Goal: Find contact information: Find contact information

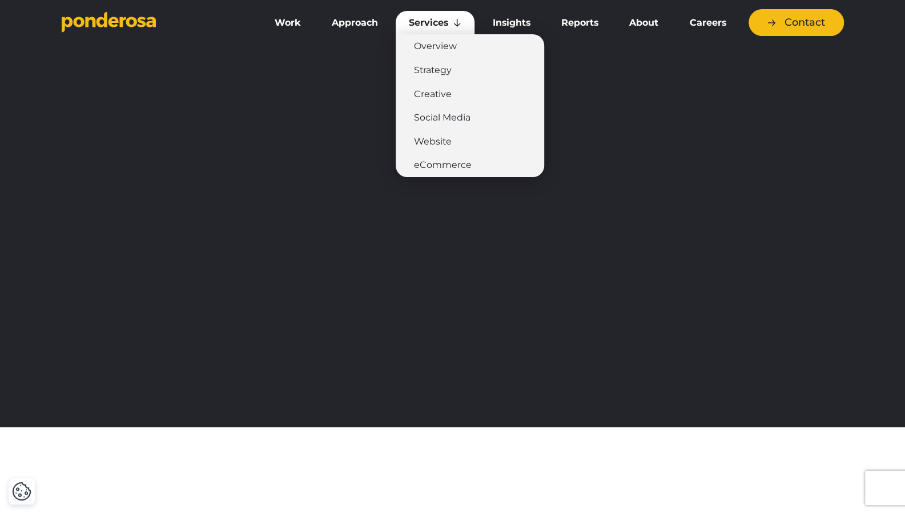
click at [435, 21] on link "Services" at bounding box center [435, 23] width 79 height 24
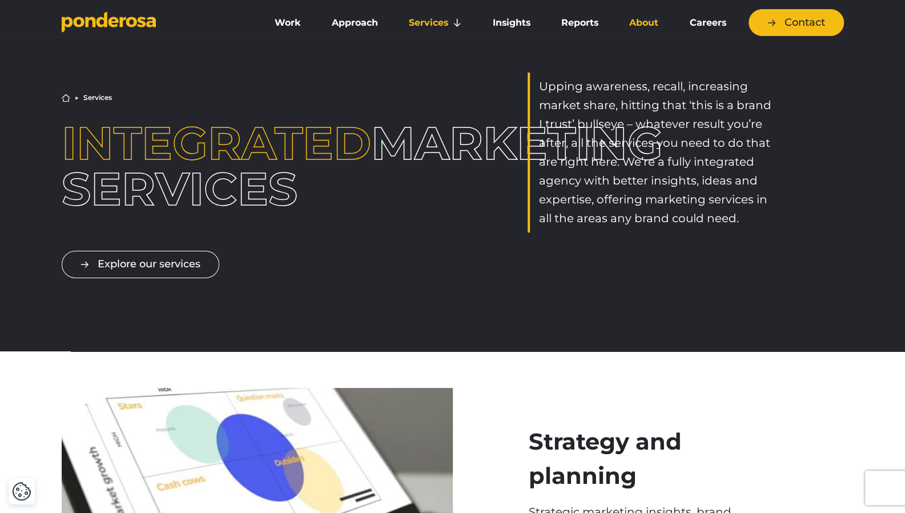
click at [638, 23] on link "About" at bounding box center [643, 23] width 55 height 24
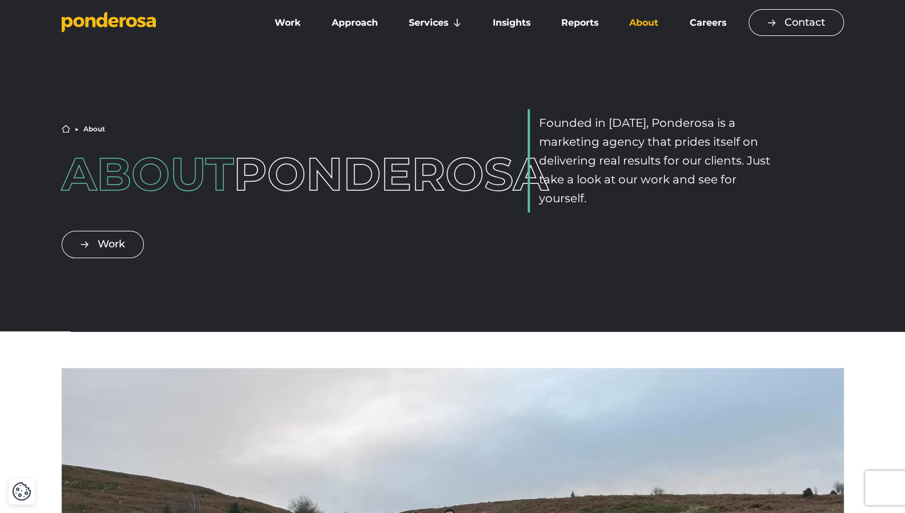
click at [799, 13] on link "Contact" at bounding box center [796, 22] width 95 height 27
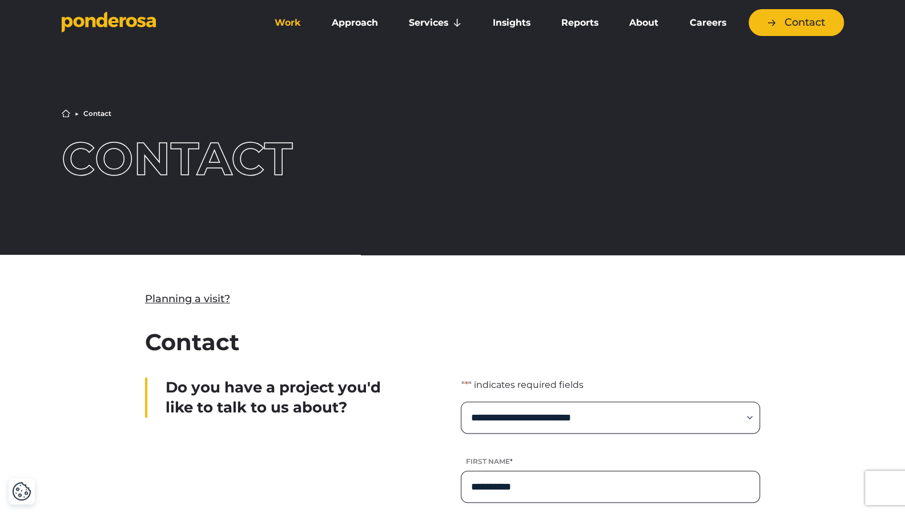
click at [292, 23] on link "Work" at bounding box center [288, 23] width 53 height 24
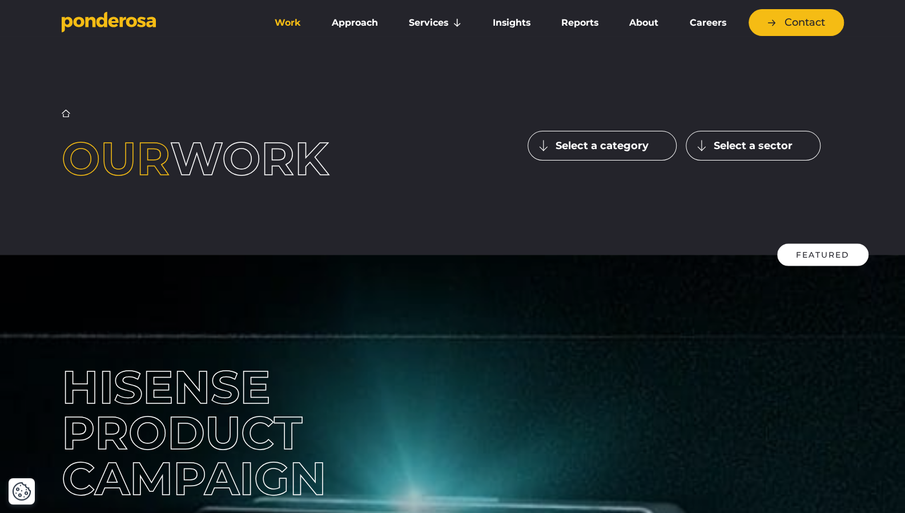
click at [572, 140] on button "Select a category" at bounding box center [602, 146] width 149 height 30
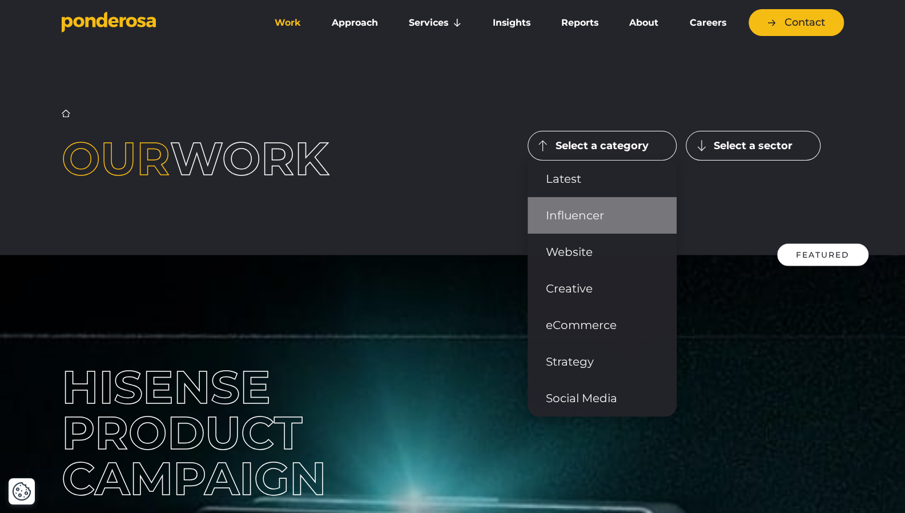
click at [570, 210] on link "Influencer" at bounding box center [602, 215] width 149 height 37
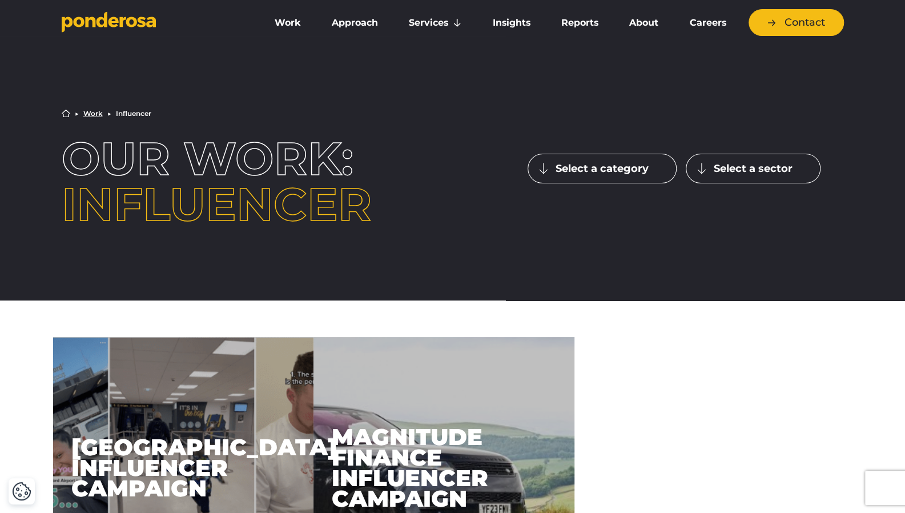
click at [602, 170] on button "Select a category" at bounding box center [602, 169] width 149 height 30
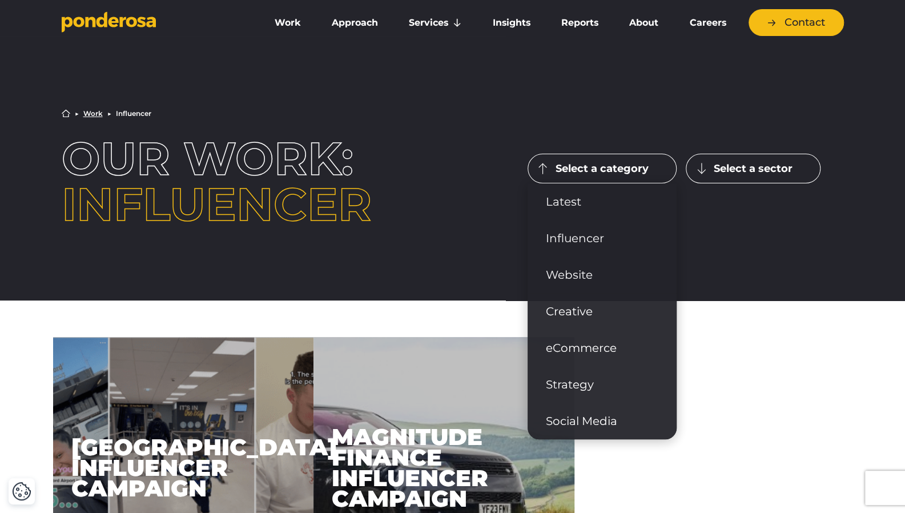
click at [734, 164] on button "Select a sector" at bounding box center [753, 169] width 135 height 30
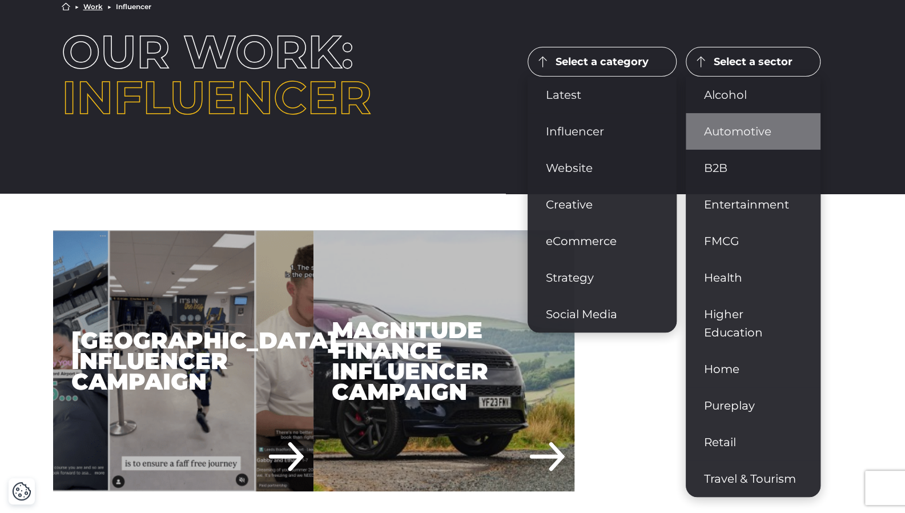
scroll to position [106, 0]
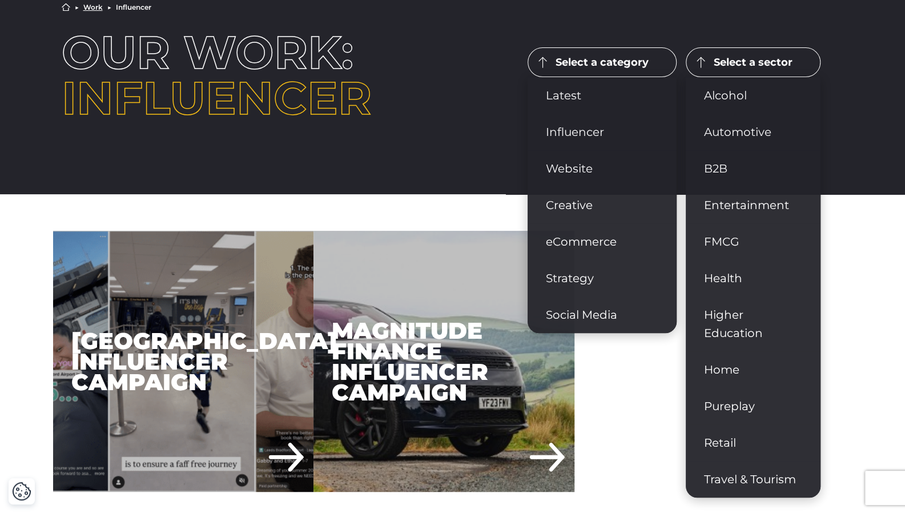
click at [661, 401] on section "Leeds Bradford Airport Influencer Campaign Magnitude Finance Influencer Campaign" at bounding box center [444, 361] width 782 height 261
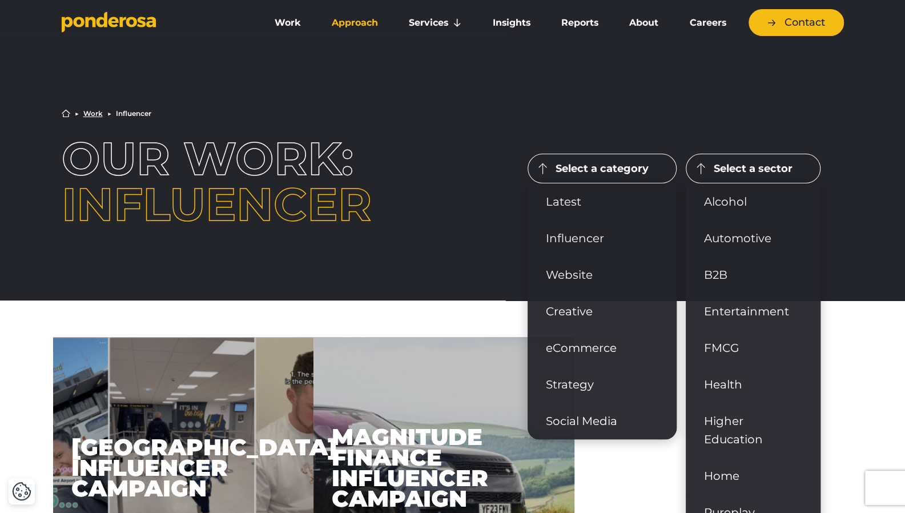
click at [347, 28] on link "Approach" at bounding box center [355, 23] width 73 height 24
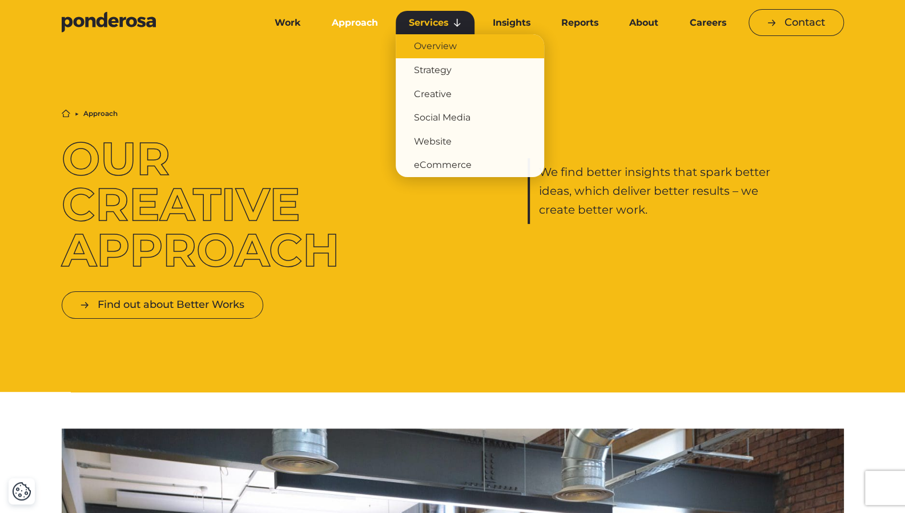
click at [435, 49] on link "Overview" at bounding box center [470, 46] width 148 height 24
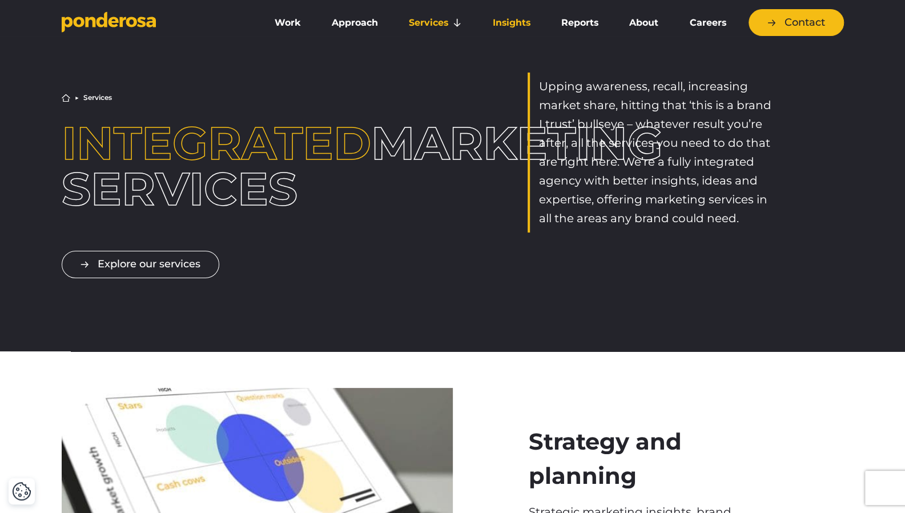
click at [503, 26] on link "Insights" at bounding box center [511, 23] width 64 height 24
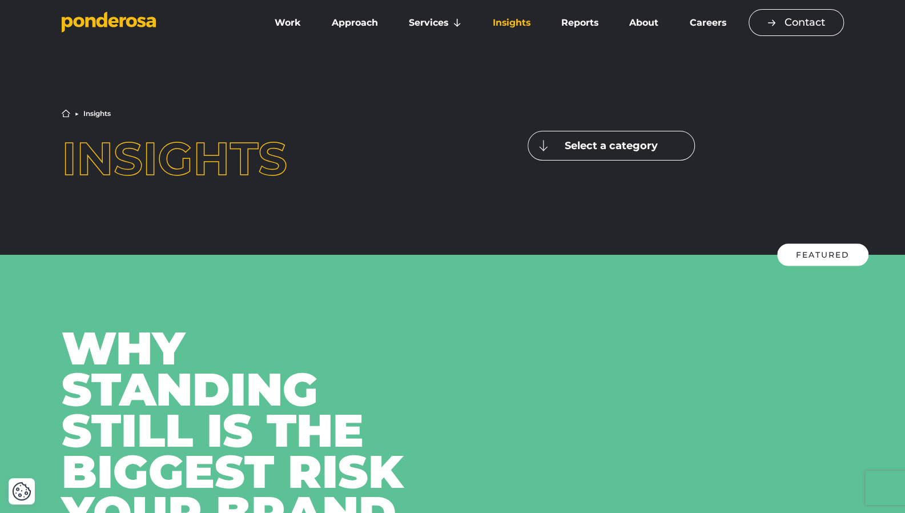
click at [785, 18] on link "Contact" at bounding box center [796, 22] width 95 height 27
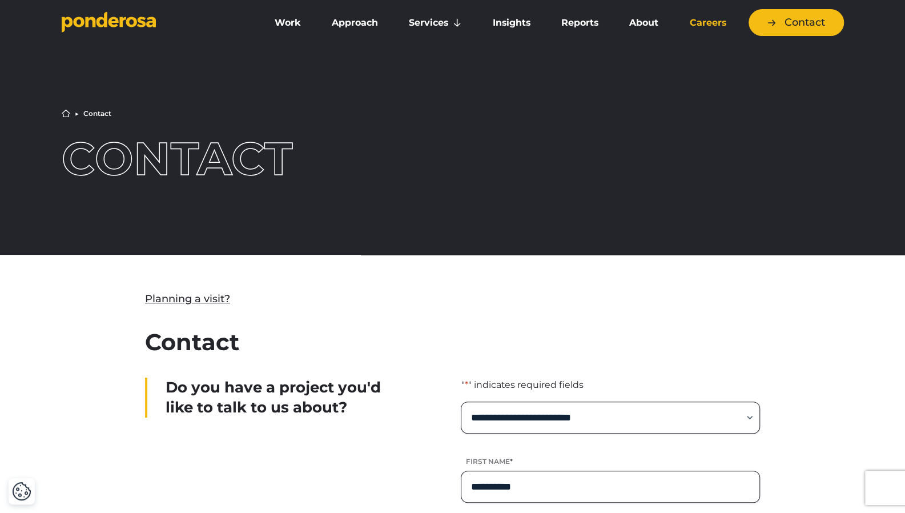
click at [701, 27] on link "Careers" at bounding box center [707, 23] width 63 height 24
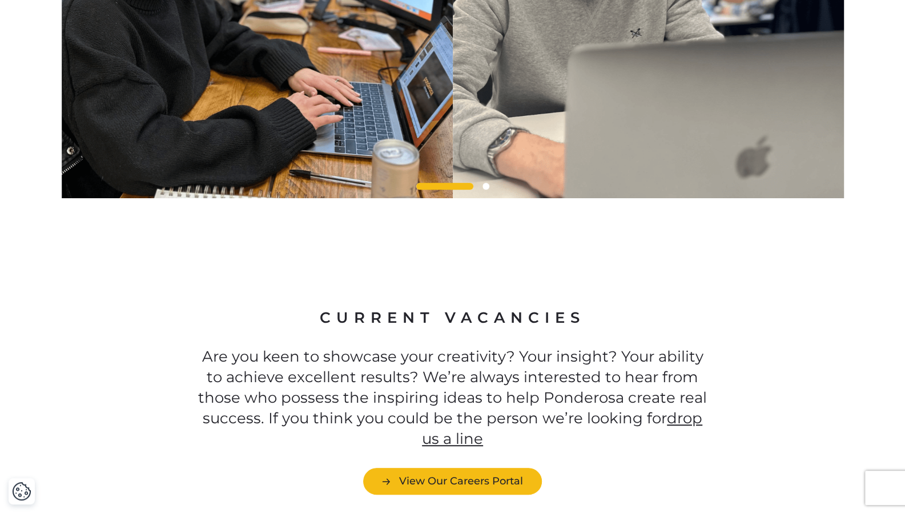
scroll to position [2944, 0]
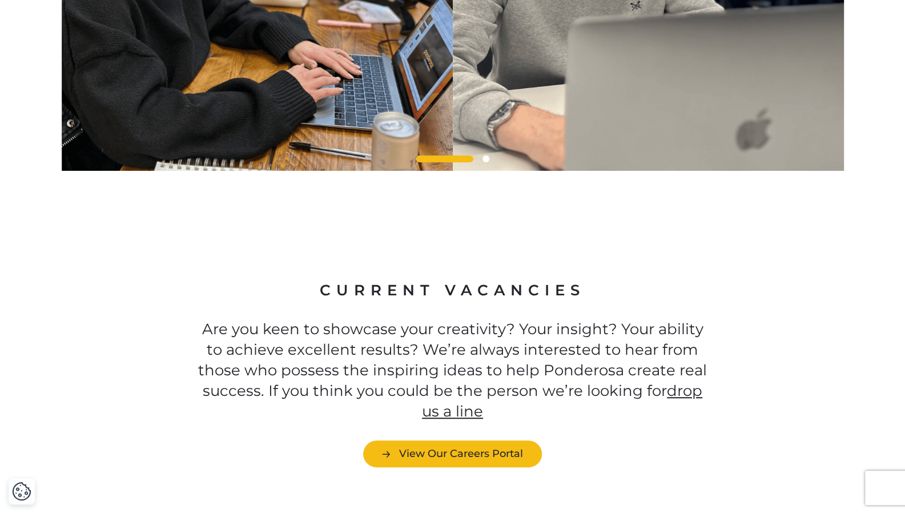
click at [460, 381] on link "drop us a line" at bounding box center [562, 400] width 280 height 39
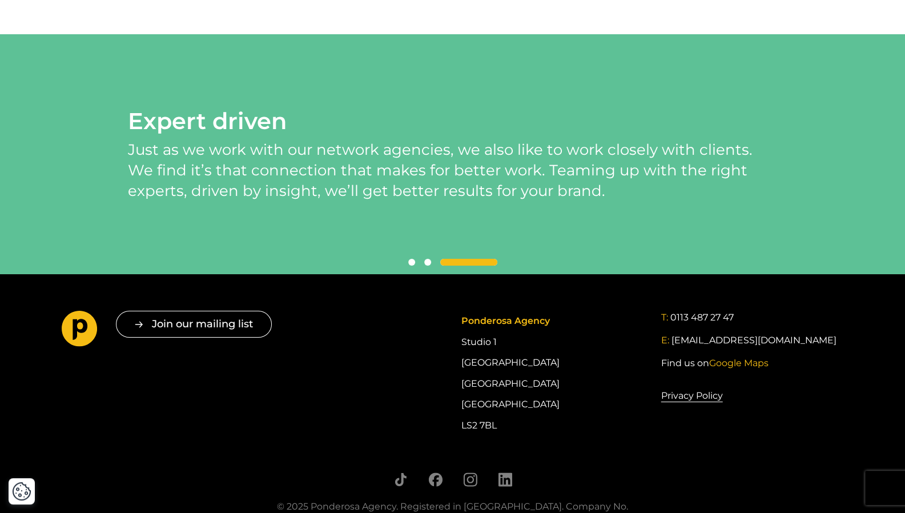
scroll to position [2494, 0]
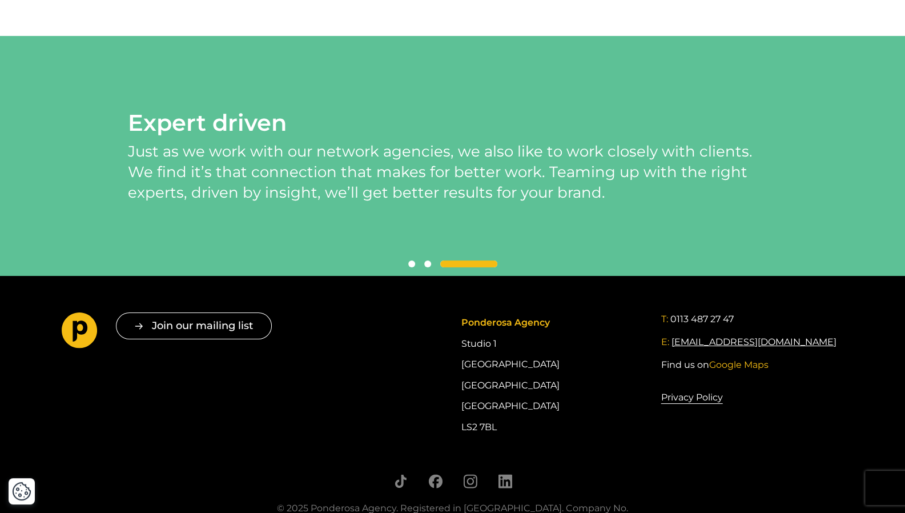
click at [717, 349] on link "[EMAIL_ADDRESS][DOMAIN_NAME]" at bounding box center [753, 342] width 165 height 14
